Goal: Information Seeking & Learning: Learn about a topic

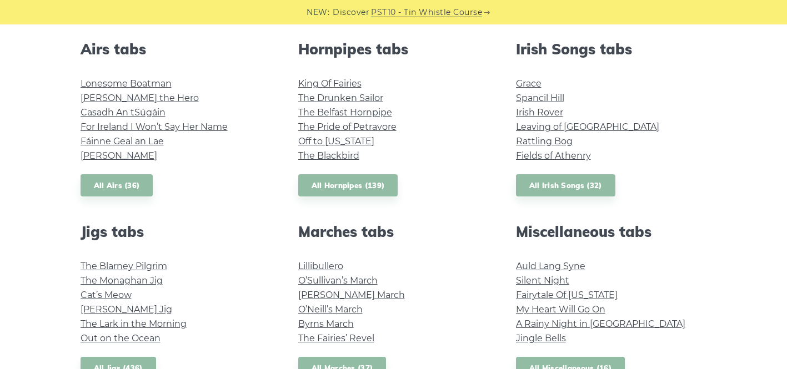
scroll to position [439, 0]
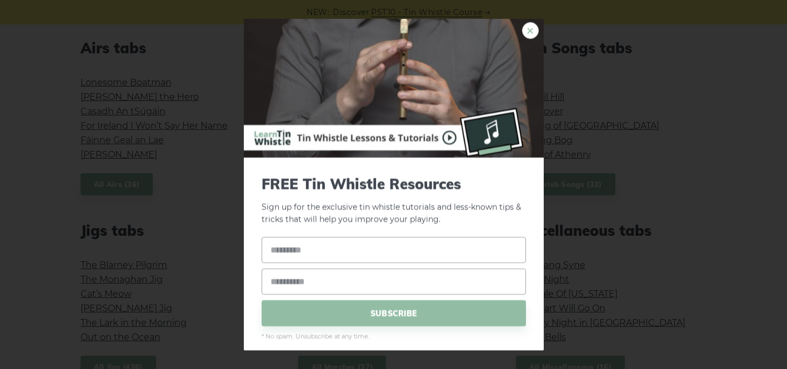
click at [527, 33] on link "×" at bounding box center [530, 30] width 17 height 17
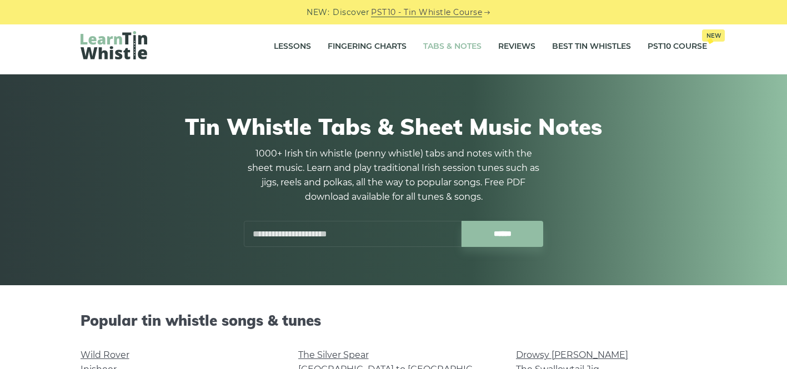
scroll to position [0, 0]
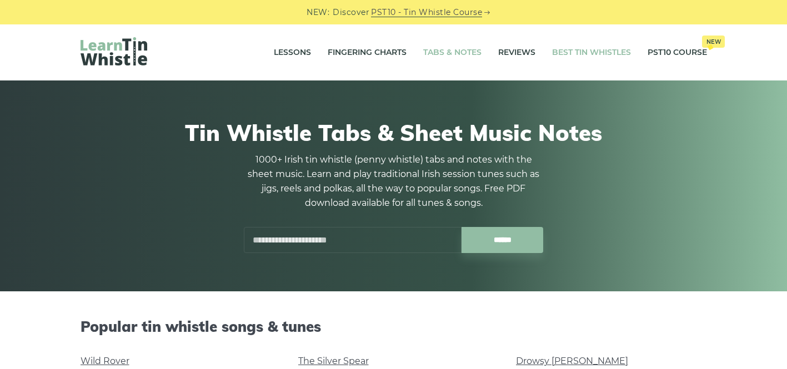
click at [606, 48] on link "Best Tin Whistles" at bounding box center [591, 53] width 79 height 28
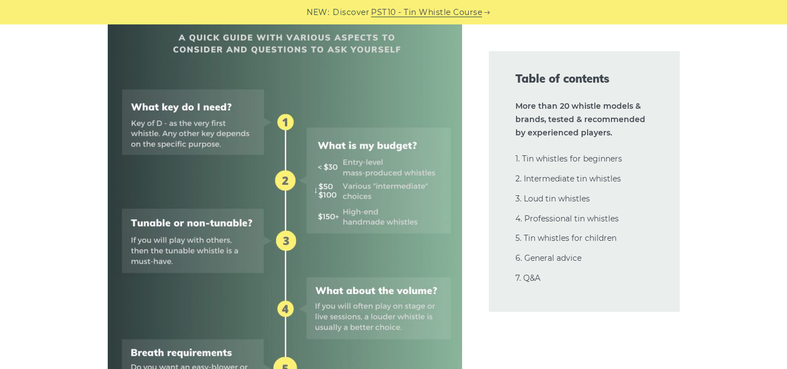
scroll to position [508, 0]
click at [607, 218] on link "4. Professional tin whistles" at bounding box center [566, 219] width 103 height 10
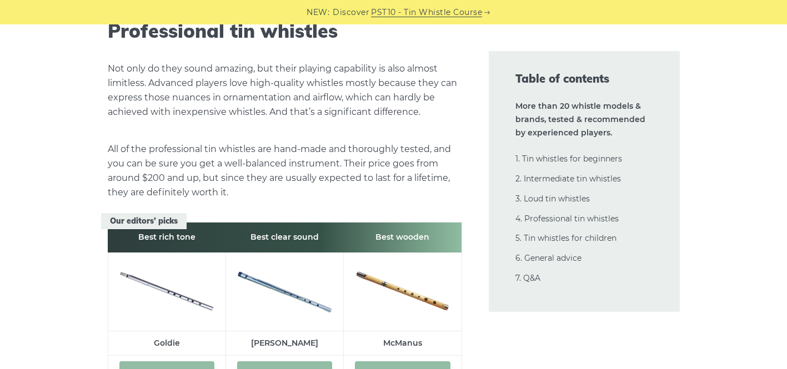
scroll to position [15040, 0]
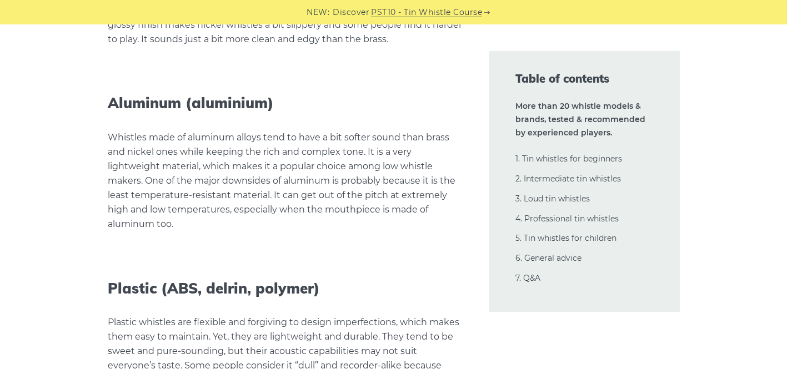
scroll to position [24276, 0]
